Goal: Transaction & Acquisition: Obtain resource

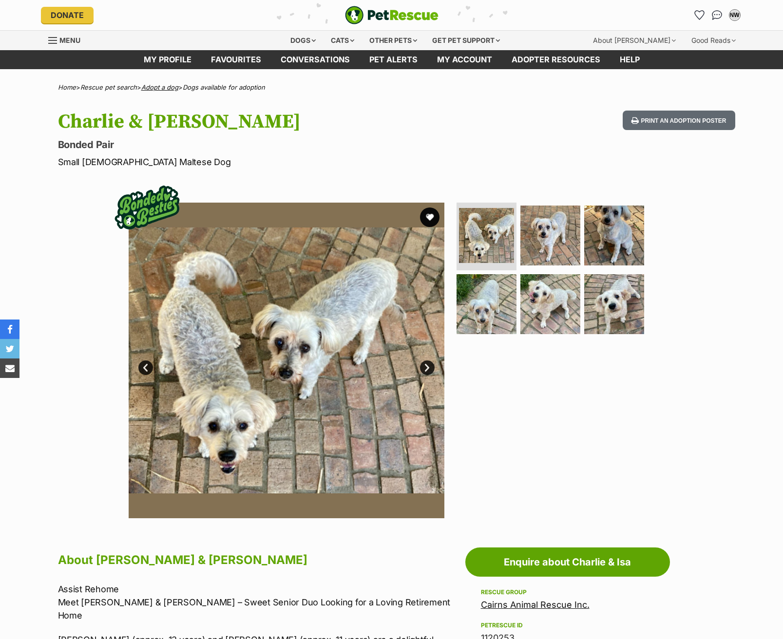
click at [174, 85] on link "Adopt a dog" at bounding box center [159, 87] width 37 height 8
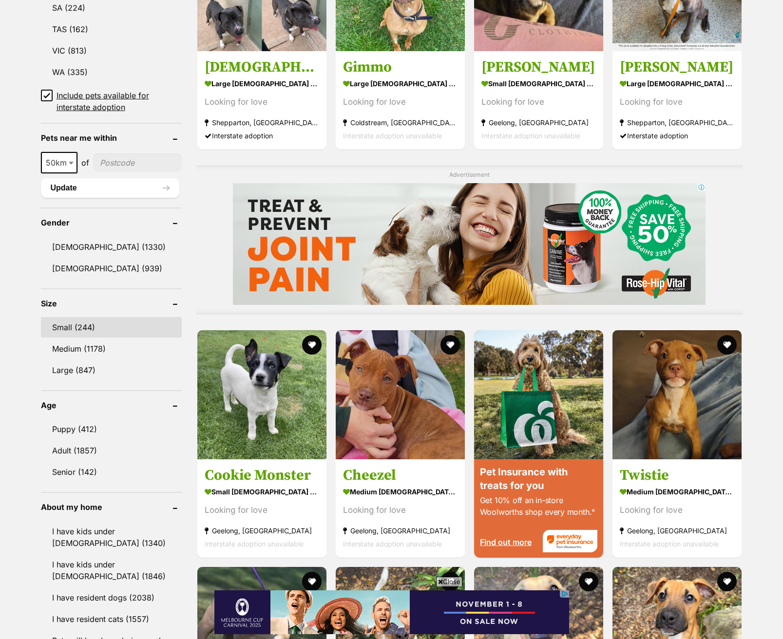
click at [68, 327] on link "Small (244)" at bounding box center [111, 327] width 141 height 20
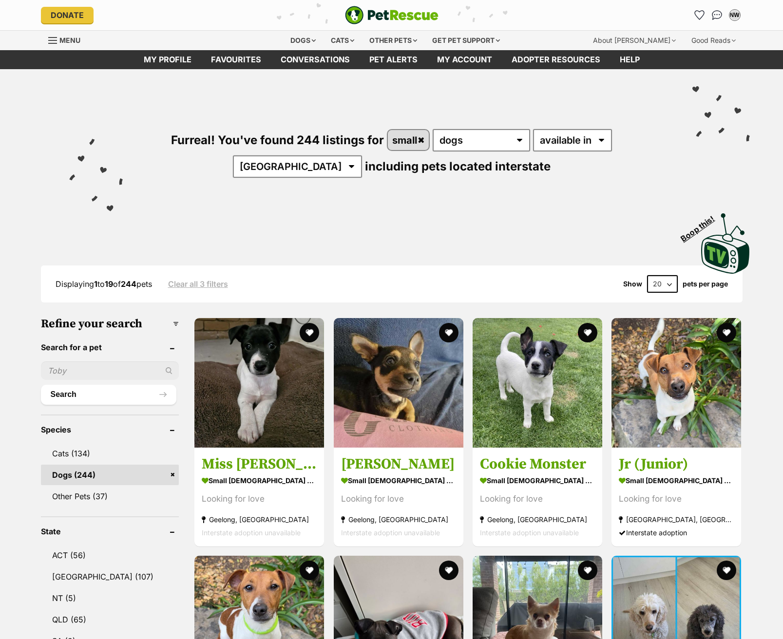
click at [651, 283] on select "20 40 60" at bounding box center [662, 284] width 31 height 18
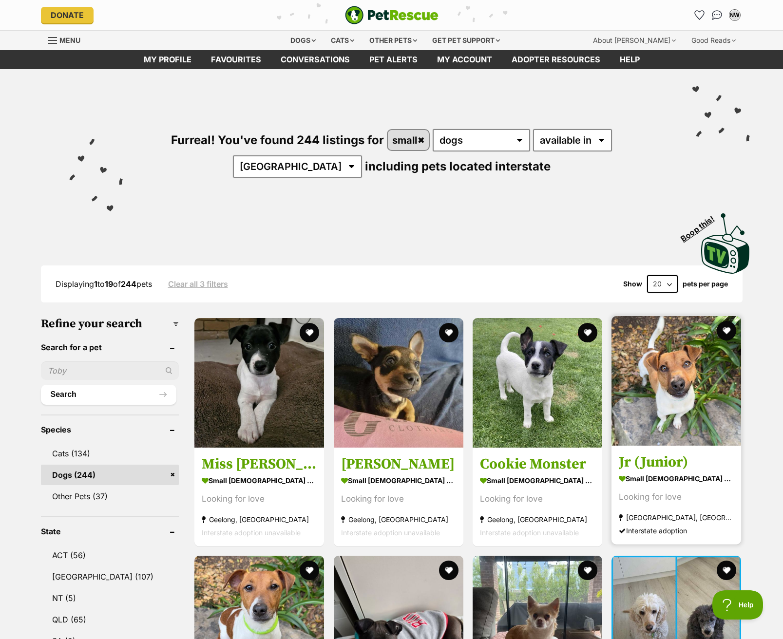
select select "60"
click at [647, 275] on select "20 40 60" at bounding box center [662, 284] width 31 height 18
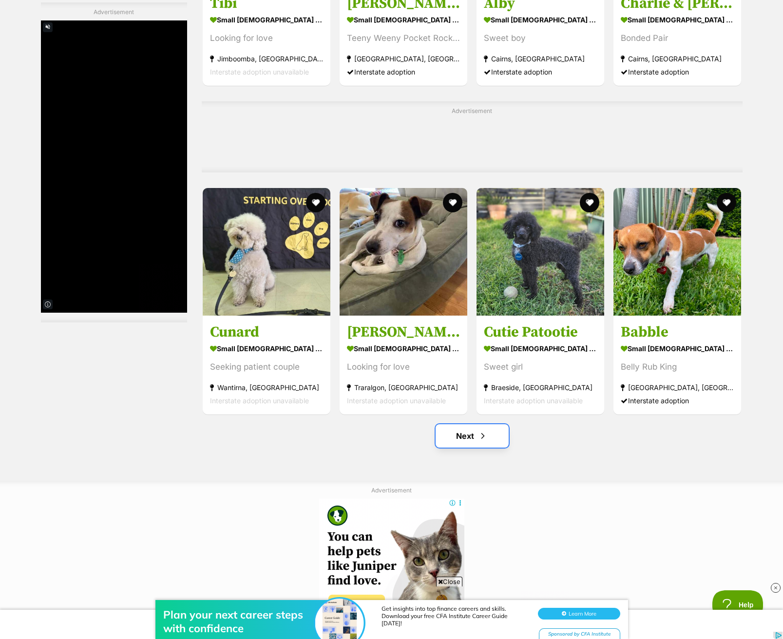
click at [473, 441] on link "Next" at bounding box center [472, 435] width 73 height 23
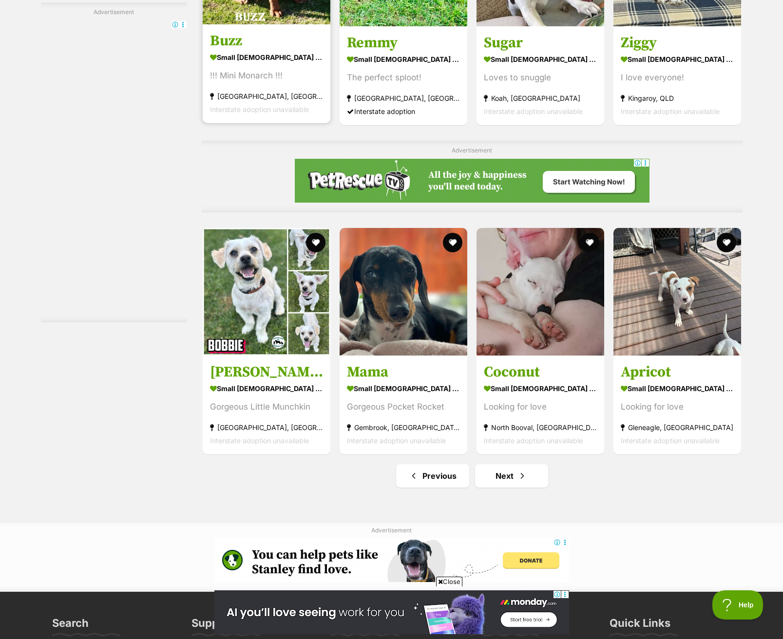
scroll to position [4435, 0]
